Goal: Task Accomplishment & Management: Complete application form

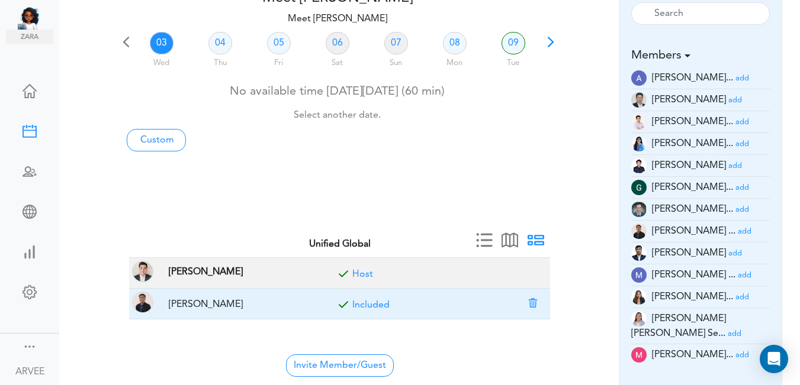
scroll to position [76, 0]
click at [530, 303] on button "button" at bounding box center [533, 303] width 17 height 11
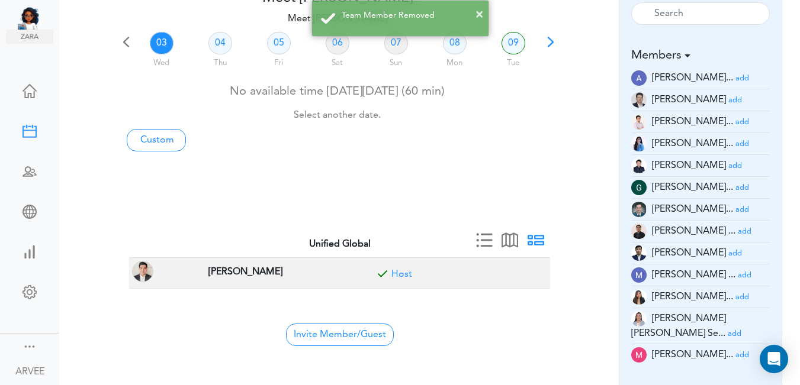
click at [735, 352] on small "add" at bounding box center [742, 356] width 14 height 8
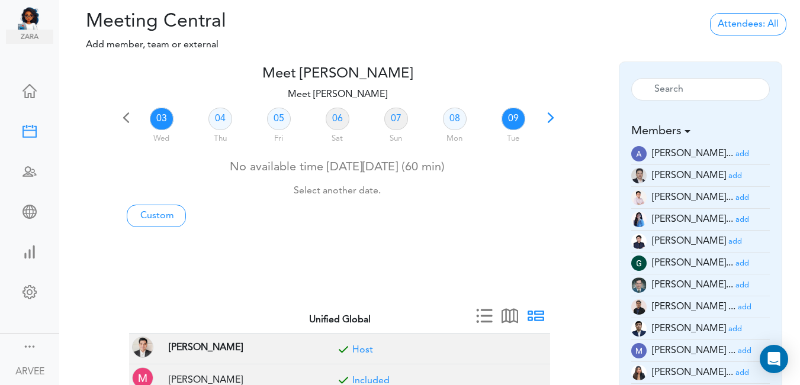
click at [507, 118] on link "09" at bounding box center [513, 119] width 24 height 22
click at [146, 215] on link "Custom" at bounding box center [156, 216] width 59 height 22
type input "Meet [PERSON_NAME]"
type input "[URL][DOMAIN_NAME][SECURITY_DATA]"
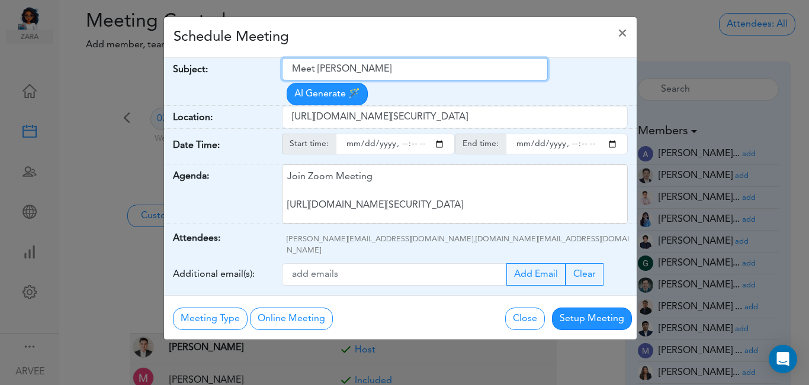
drag, startPoint x: 292, startPoint y: 69, endPoint x: 395, endPoint y: 55, distance: 103.9
click at [404, 54] on div "Schedule Meeting × Your Name: (required) [PERSON_NAME] Email: (required) [PERSO…" at bounding box center [400, 179] width 474 height 324
paste input "[PERSON_NAME] and [PERSON_NAME]- Q3 2025 Tax Plan"
type input "[PERSON_NAME] and [PERSON_NAME]- Q3 2025 Tax Plan"
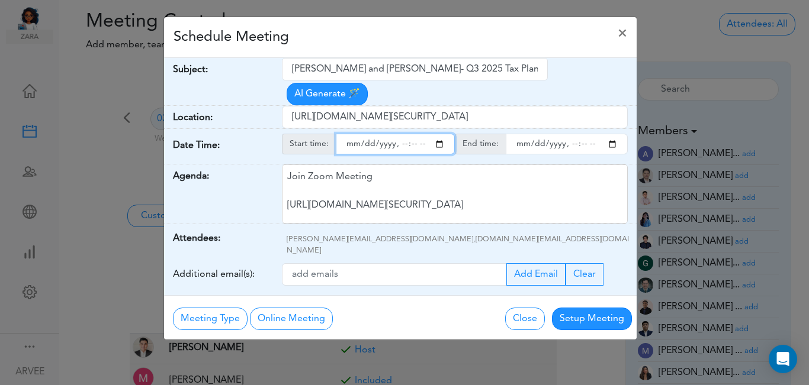
click at [437, 134] on input "starttime" at bounding box center [395, 144] width 119 height 21
click at [400, 134] on input "starttime" at bounding box center [395, 144] width 119 height 21
type input "[DATE]T15:07"
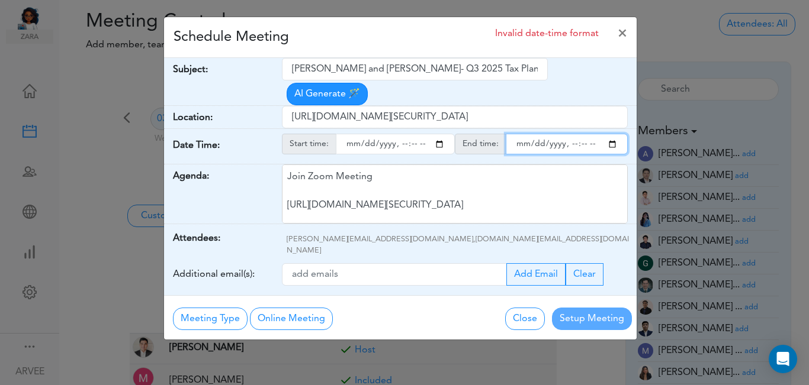
click at [612, 134] on input "endtime" at bounding box center [567, 144] width 122 height 21
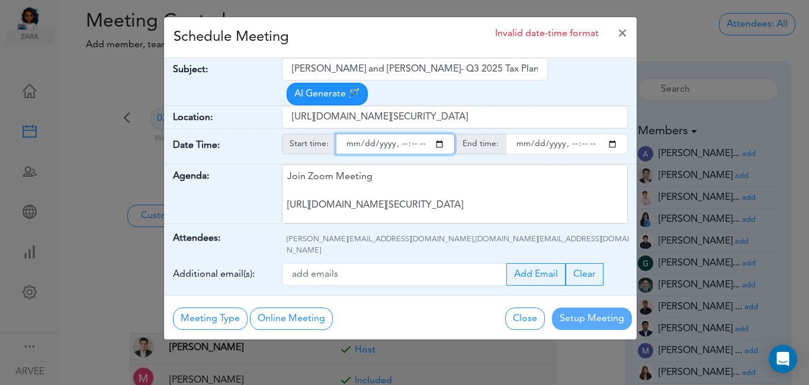
type input "[DATE]T16:07"
click at [412, 134] on input "starttime" at bounding box center [395, 144] width 119 height 21
type input "[DATE]T15:15"
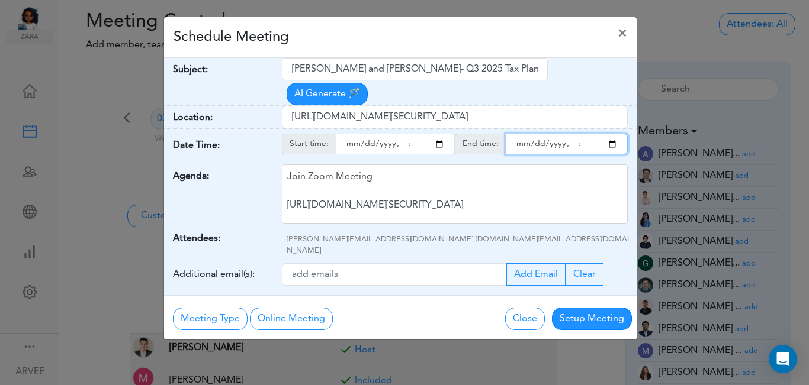
click at [583, 134] on input "endtime" at bounding box center [567, 144] width 122 height 21
type input "[DATE]T16:00"
drag, startPoint x: 427, startPoint y: 30, endPoint x: 433, endPoint y: 38, distance: 10.2
click at [428, 30] on div "Schedule Meeting ×" at bounding box center [400, 37] width 472 height 41
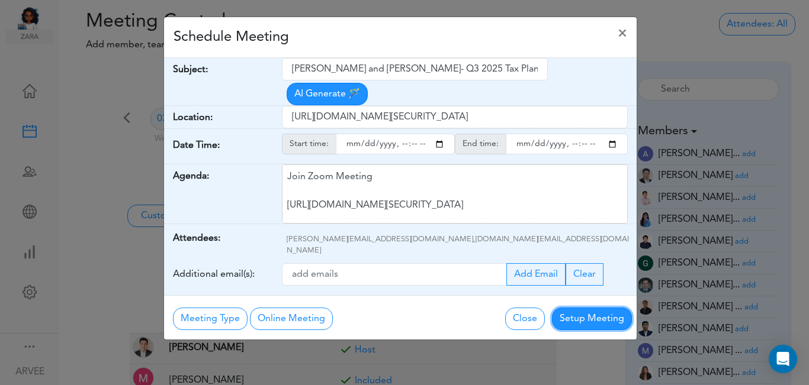
click at [589, 308] on button "Setup Meeting" at bounding box center [592, 319] width 80 height 22
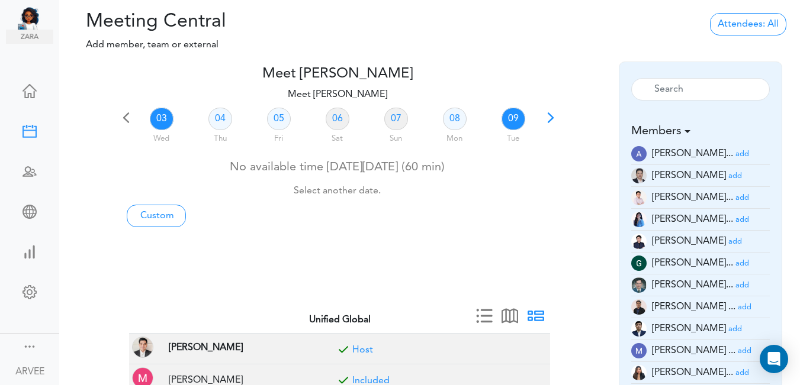
click at [517, 118] on link "09" at bounding box center [513, 119] width 24 height 22
click at [136, 221] on link "Custom" at bounding box center [156, 216] width 59 height 22
type input "Meet [PERSON_NAME]"
type input "[URL][DOMAIN_NAME][SECURITY_DATA]"
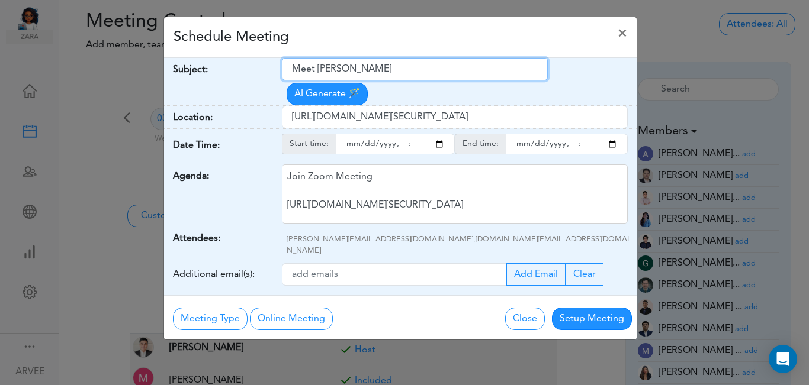
drag, startPoint x: 293, startPoint y: 68, endPoint x: 362, endPoint y: 76, distance: 69.7
click at [419, 60] on input "Meet [PERSON_NAME]" at bounding box center [415, 69] width 266 height 22
paste input "[PERSON_NAME] and [PERSON_NAME]- Q3 2025 Tax Plan"
click at [290, 67] on input "[PERSON_NAME] and [PERSON_NAME]- Q3 2025 Tax Plan" at bounding box center [415, 69] width 266 height 22
type input "Internal: [PERSON_NAME] and [PERSON_NAME]- Q3 2025 Tax Plan"
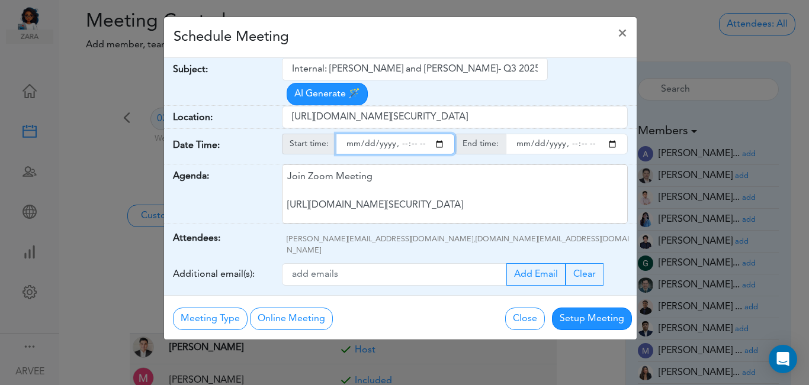
click at [437, 134] on input "starttime" at bounding box center [395, 144] width 119 height 21
click at [401, 134] on input "starttime" at bounding box center [395, 144] width 119 height 21
type input "[DATE]T15:10"
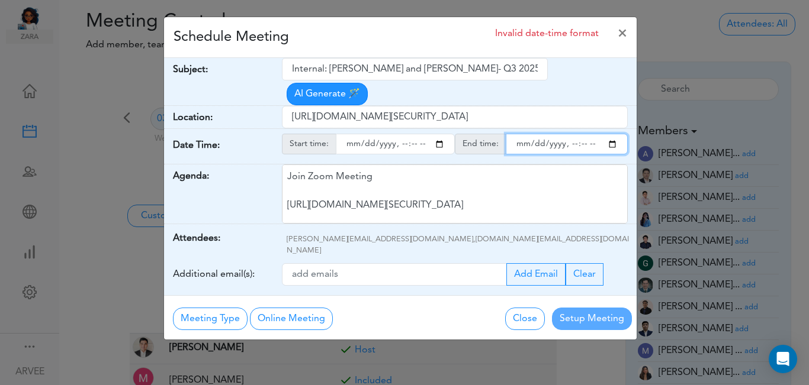
click at [614, 134] on input "endtime" at bounding box center [567, 144] width 122 height 21
click at [571, 134] on input "endtime" at bounding box center [567, 144] width 122 height 21
click at [584, 134] on input "endtime" at bounding box center [567, 144] width 122 height 21
type input "[DATE]T15:01"
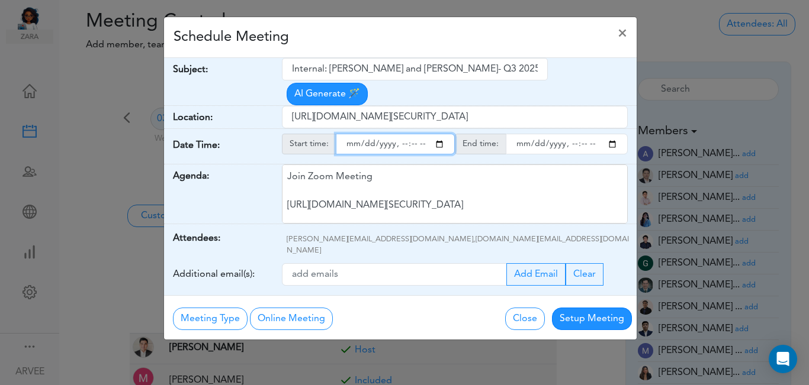
click at [414, 134] on input "starttime" at bounding box center [395, 144] width 119 height 21
type input "[DATE]T15:00"
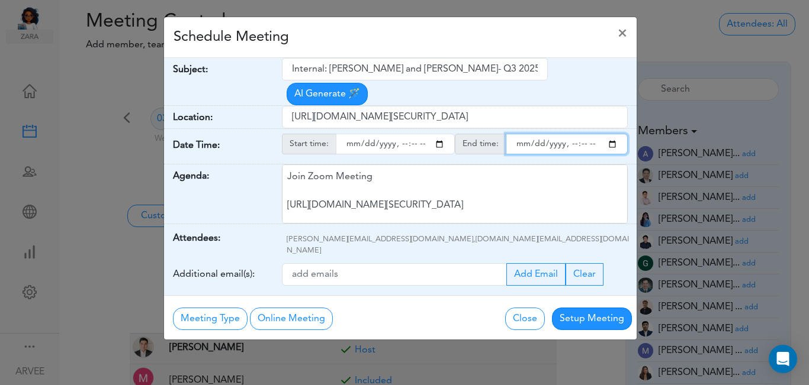
click at [580, 134] on input "endtime" at bounding box center [567, 144] width 122 height 21
type input "[DATE]T15:15"
click at [414, 48] on div "Schedule Meeting ×" at bounding box center [400, 37] width 472 height 41
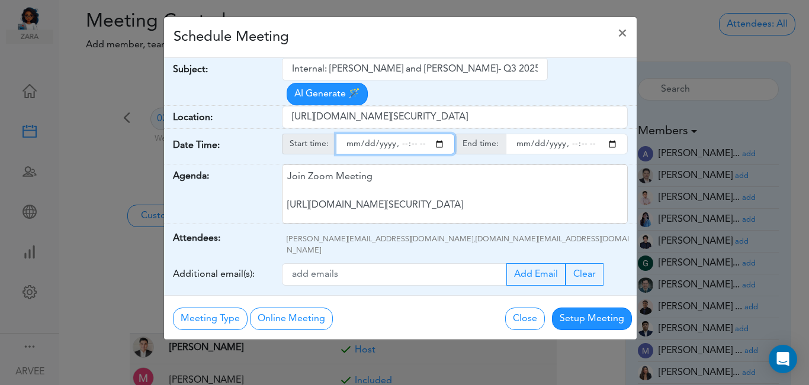
click at [442, 134] on input "starttime" at bounding box center [395, 144] width 119 height 21
type input "[DATE]T15:00"
click at [411, 41] on div "Schedule Meeting ×" at bounding box center [400, 37] width 472 height 41
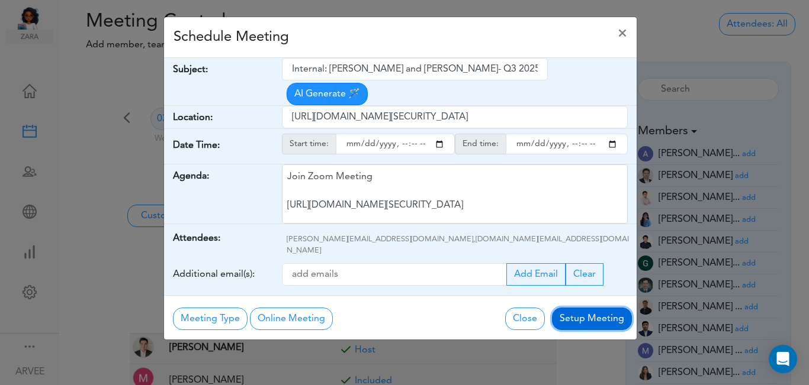
click at [581, 308] on button "Setup Meeting" at bounding box center [592, 319] width 80 height 22
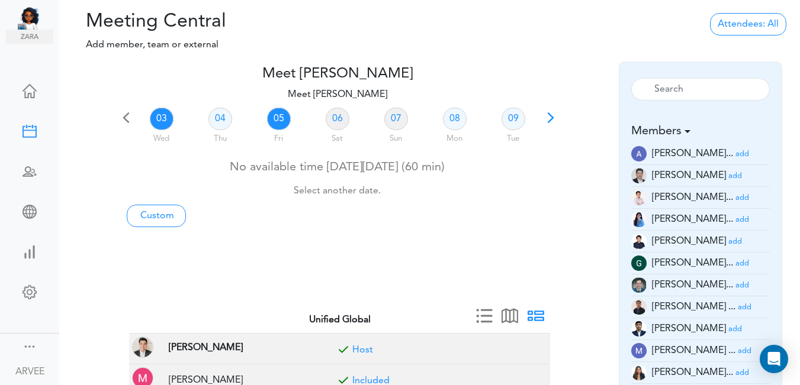
click at [278, 121] on link "05" at bounding box center [279, 119] width 24 height 22
click at [137, 219] on link "Custom" at bounding box center [156, 216] width 59 height 22
type input "Meet [PERSON_NAME]"
type input "[URL][DOMAIN_NAME][SECURITY_DATA]"
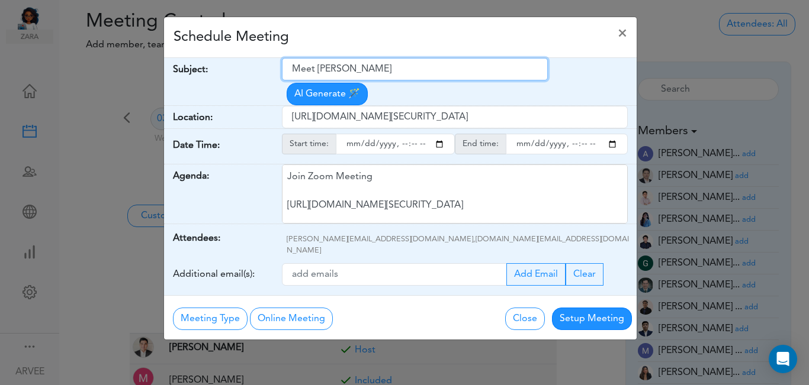
drag, startPoint x: 292, startPoint y: 69, endPoint x: 406, endPoint y: 65, distance: 113.1
click at [406, 65] on input "Meet [PERSON_NAME]" at bounding box center [415, 69] width 266 height 22
paste input "[PERSON_NAME]- Q3 Tax Plan"
click at [290, 69] on input "[PERSON_NAME]- Q3 Tax Plan" at bounding box center [415, 69] width 266 height 22
type input "Internal: [PERSON_NAME]- Q3 Tax Plan"
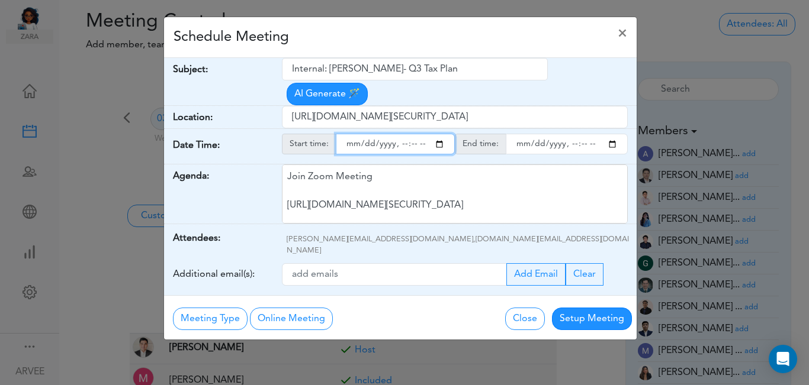
click at [440, 134] on input "starttime" at bounding box center [395, 144] width 119 height 21
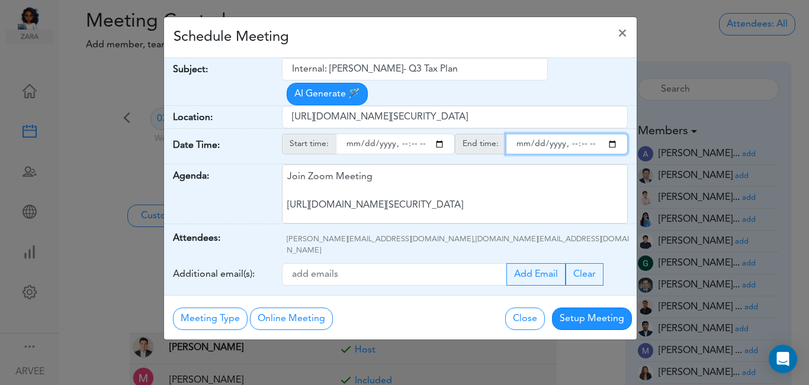
type input "[DATE]T22:15"
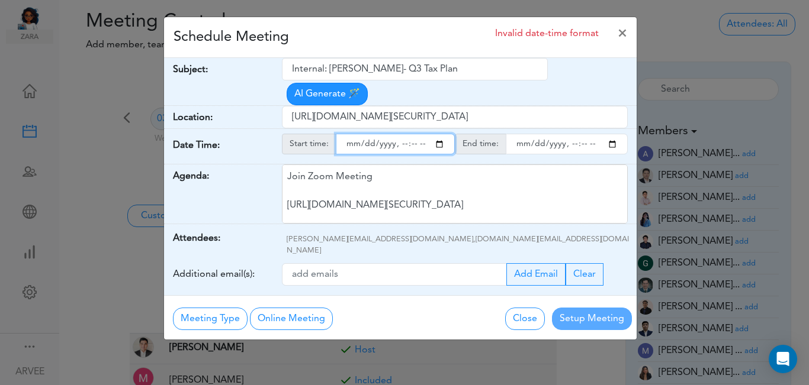
click at [610, 134] on input "endtime" at bounding box center [567, 144] width 122 height 21
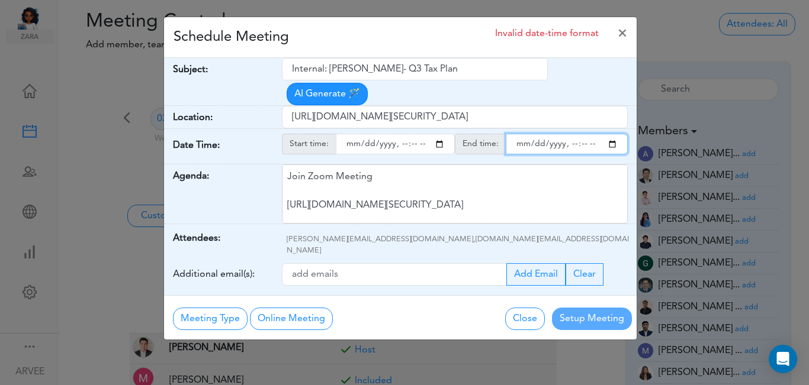
click at [583, 134] on input "endtime" at bounding box center [567, 144] width 122 height 21
type input "[DATE]T22:03"
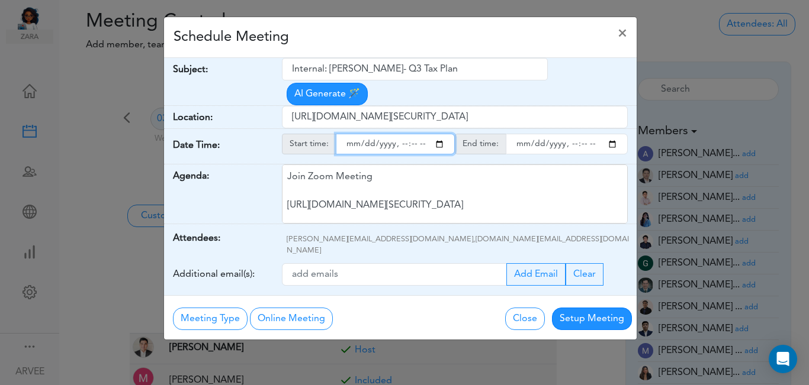
click at [415, 134] on input "starttime" at bounding box center [395, 144] width 119 height 21
type input "[DATE]T22:00"
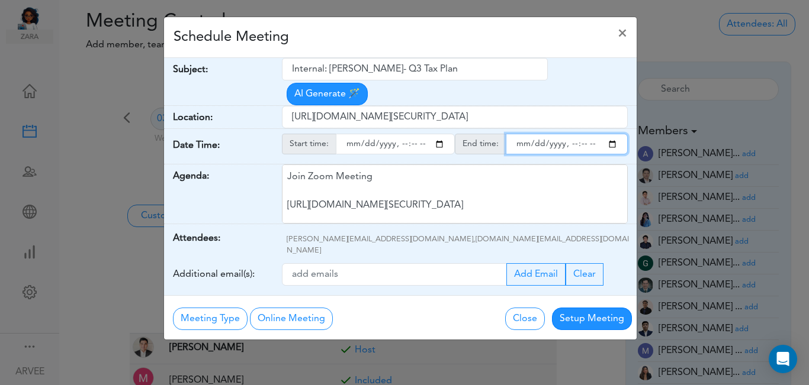
click at [582, 134] on input "endtime" at bounding box center [567, 144] width 122 height 21
type input "[DATE]T22:30"
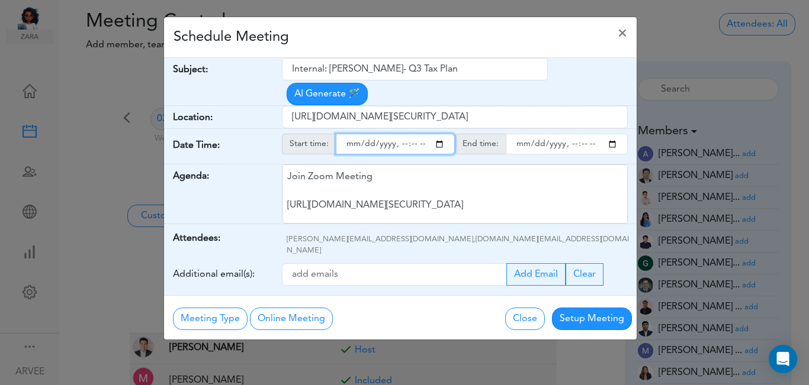
click at [440, 134] on input "starttime" at bounding box center [395, 144] width 119 height 21
type input "[DATE]T22:00"
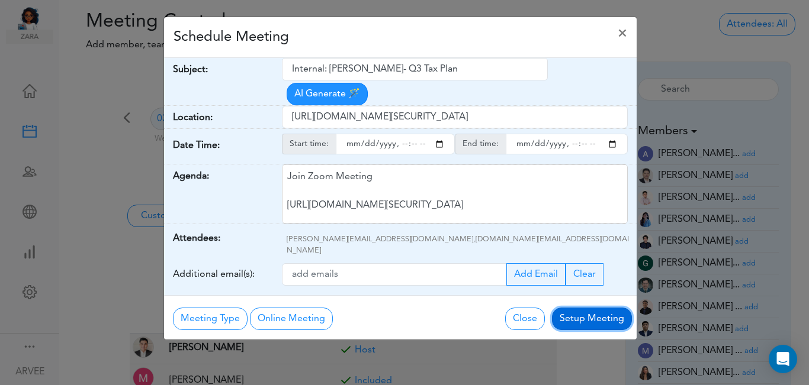
click at [595, 308] on button "Setup Meeting" at bounding box center [592, 319] width 80 height 22
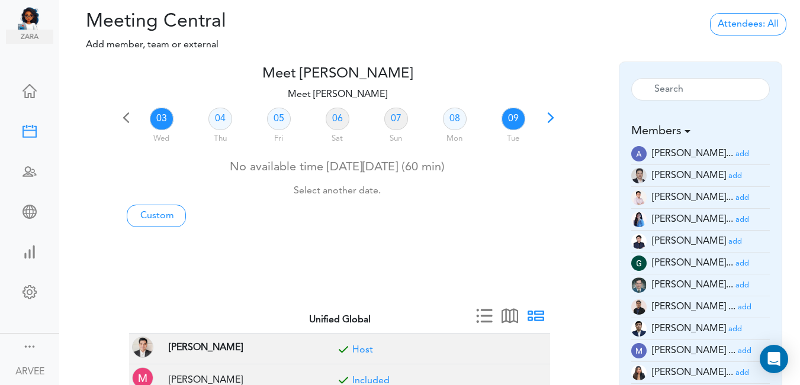
click at [511, 118] on link "09" at bounding box center [513, 119] width 24 height 22
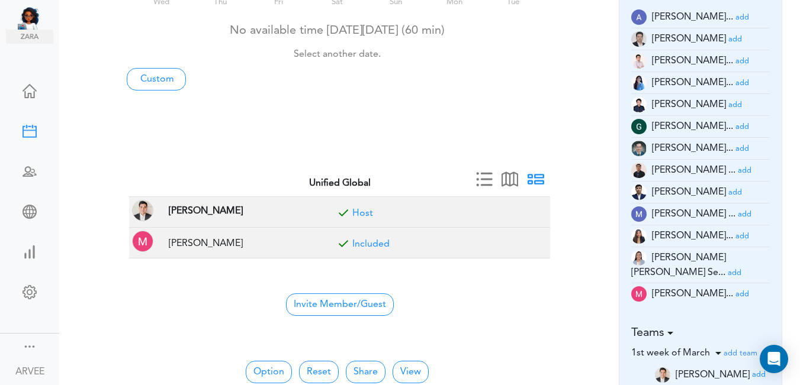
scroll to position [151, 0]
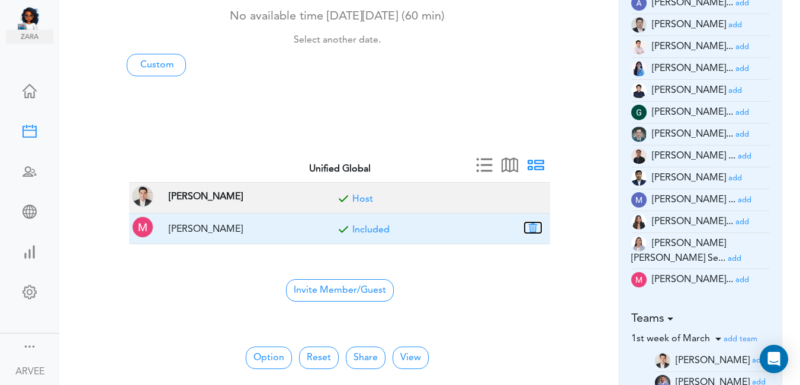
click at [532, 224] on button "button" at bounding box center [533, 228] width 17 height 11
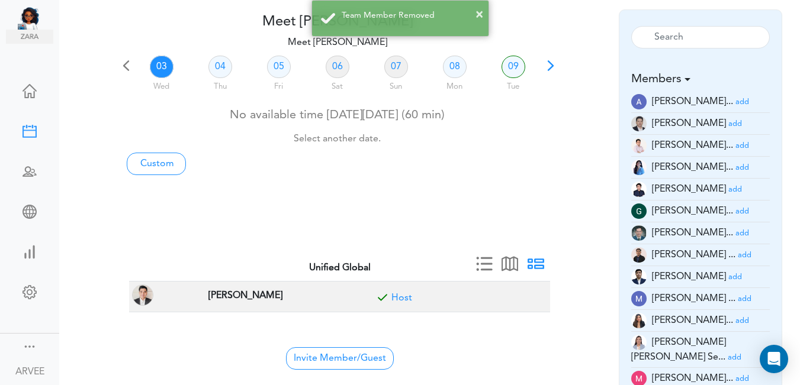
scroll to position [0, 0]
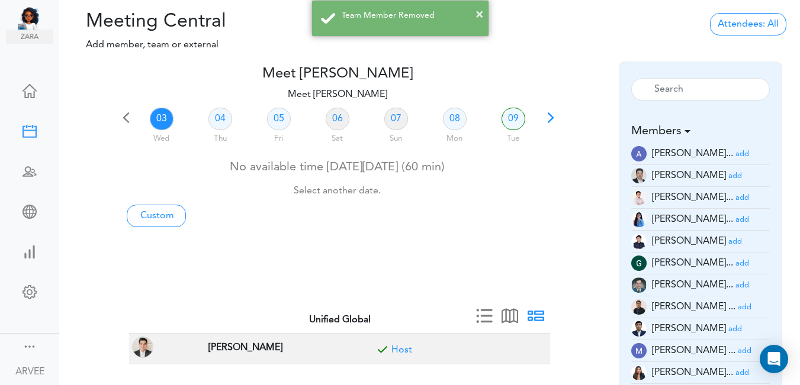
click at [795, 46] on div "Attendees: All All Back to Back Anyone Anyone + Host" at bounding box center [676, 36] width 247 height 51
click at [512, 118] on link "09" at bounding box center [513, 119] width 24 height 22
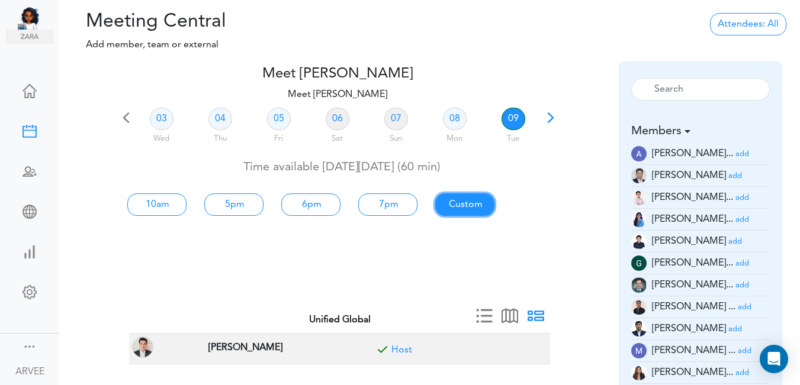
click at [186, 202] on link "Custom" at bounding box center [156, 205] width 59 height 22
type input "Meet [PERSON_NAME]"
type input "[URL][DOMAIN_NAME][SECURITY_DATA]"
type input "[DATE]T10:00"
type input "[DATE]T11:00"
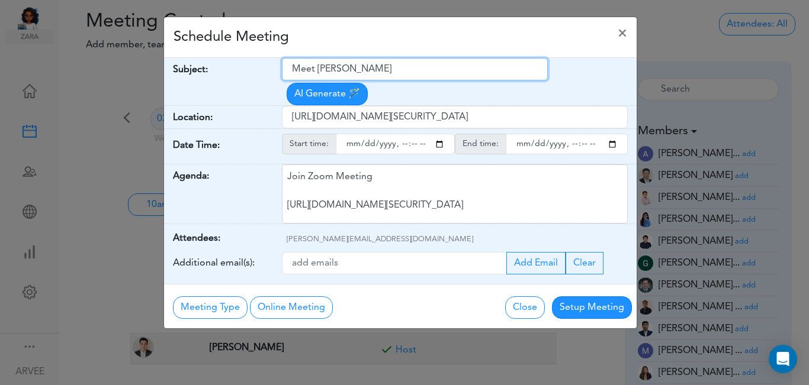
click at [294, 71] on input "Meet [PERSON_NAME]" at bounding box center [415, 69] width 266 height 22
type input "[PERSON_NAME]; Tax Implications/Concerns"
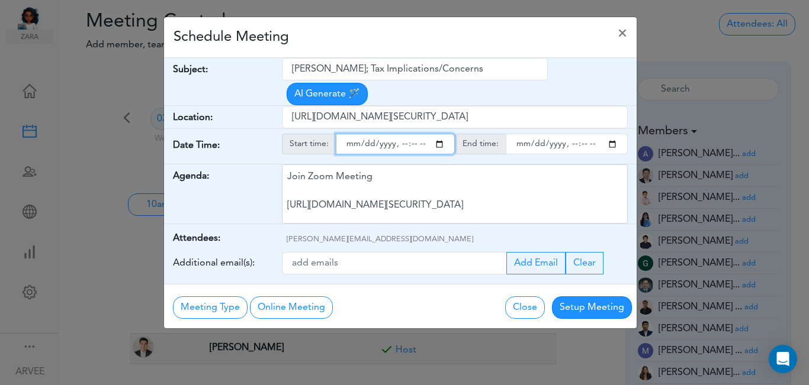
click at [440, 134] on input "starttime" at bounding box center [395, 144] width 119 height 21
click at [401, 134] on input "starttime" at bounding box center [395, 144] width 119 height 21
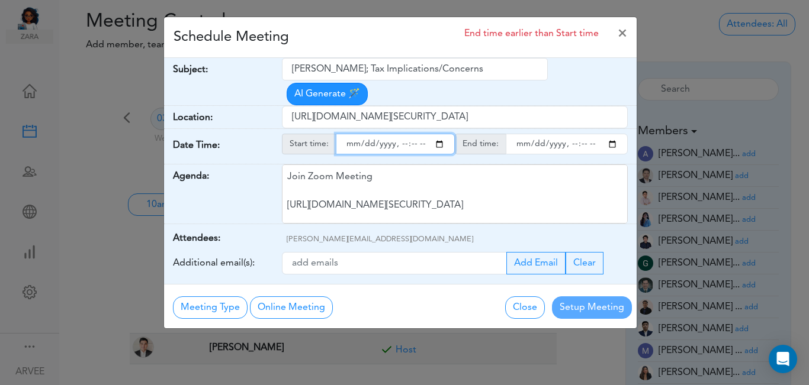
type input "[DATE]T20:00"
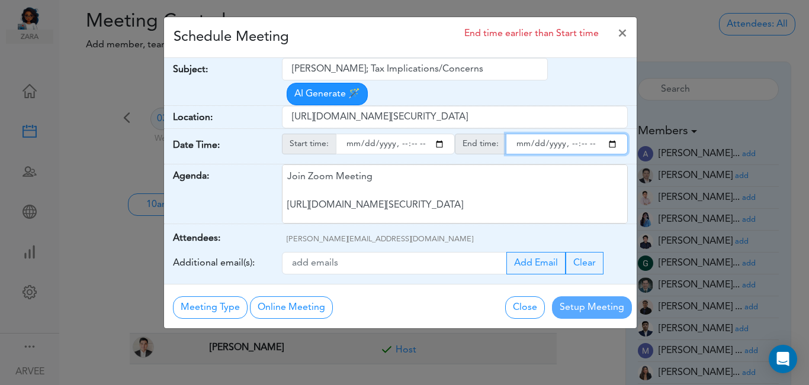
click at [613, 134] on input "endtime" at bounding box center [567, 144] width 122 height 21
click at [571, 134] on input "endtime" at bounding box center [567, 144] width 122 height 21
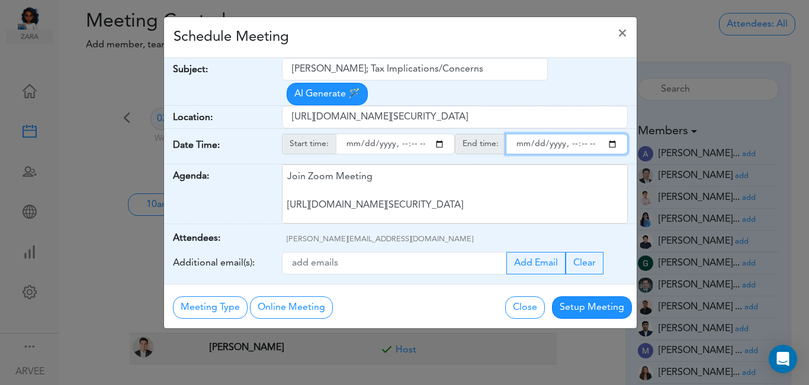
type input "[DATE]T21:00"
click at [516, 38] on div "Schedule Meeting ×" at bounding box center [400, 37] width 472 height 41
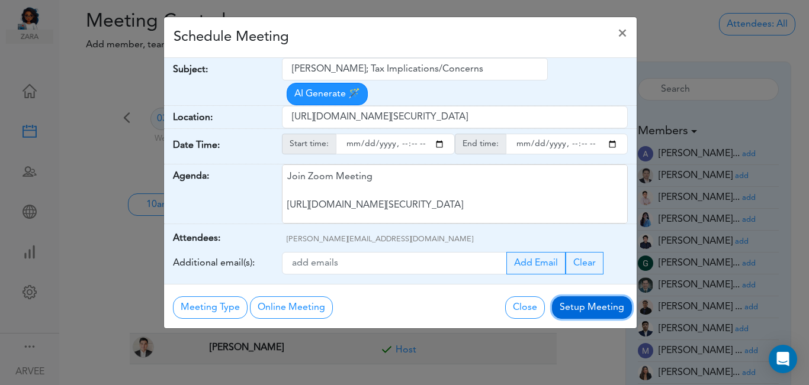
click at [585, 297] on button "Setup Meeting" at bounding box center [592, 308] width 80 height 22
